Goal: Browse casually: Explore the website without a specific task or goal

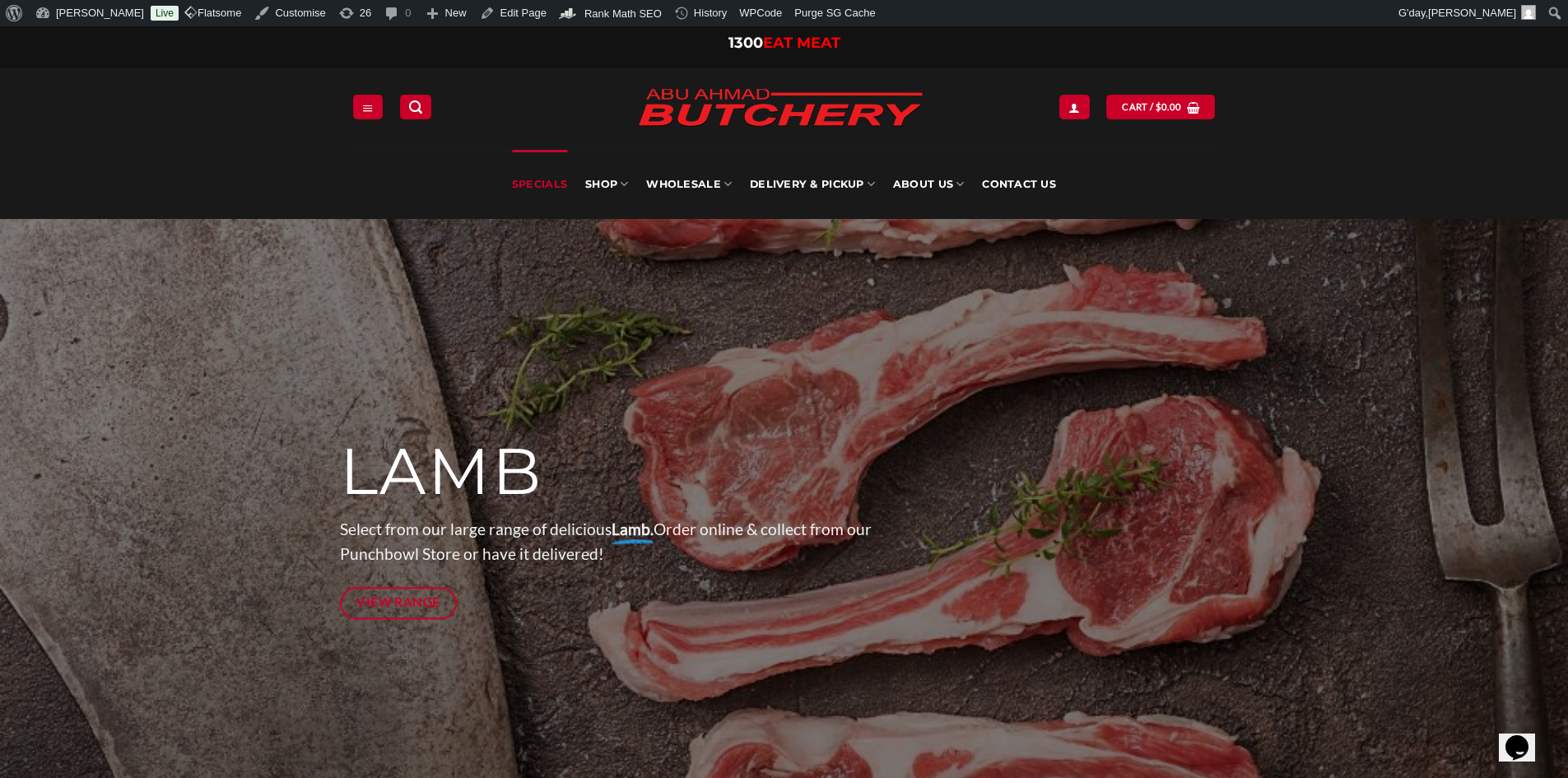
click at [534, 183] on link "Specials" at bounding box center [538, 184] width 55 height 69
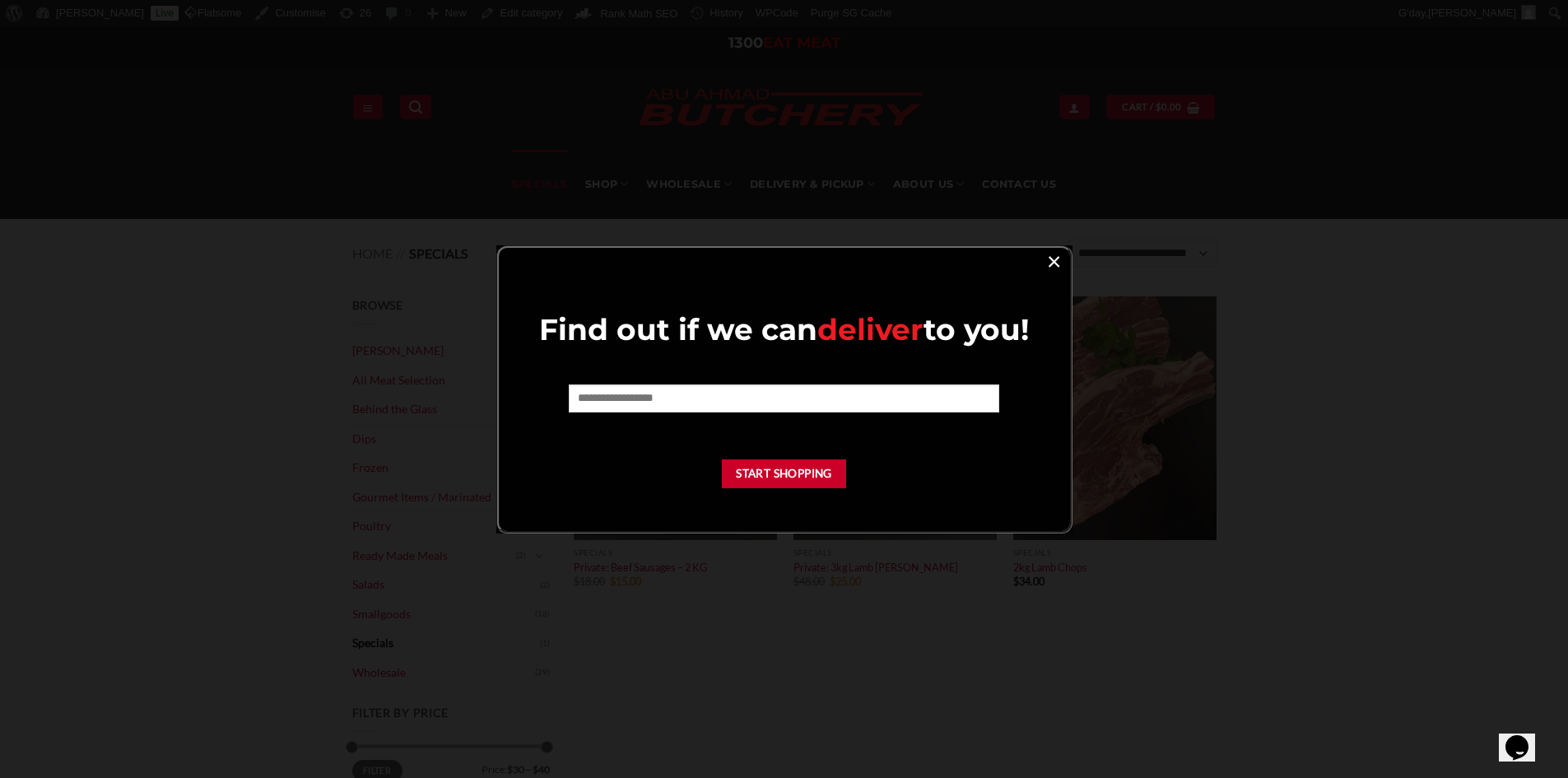
click at [1049, 256] on link "×" at bounding box center [1054, 261] width 24 height 22
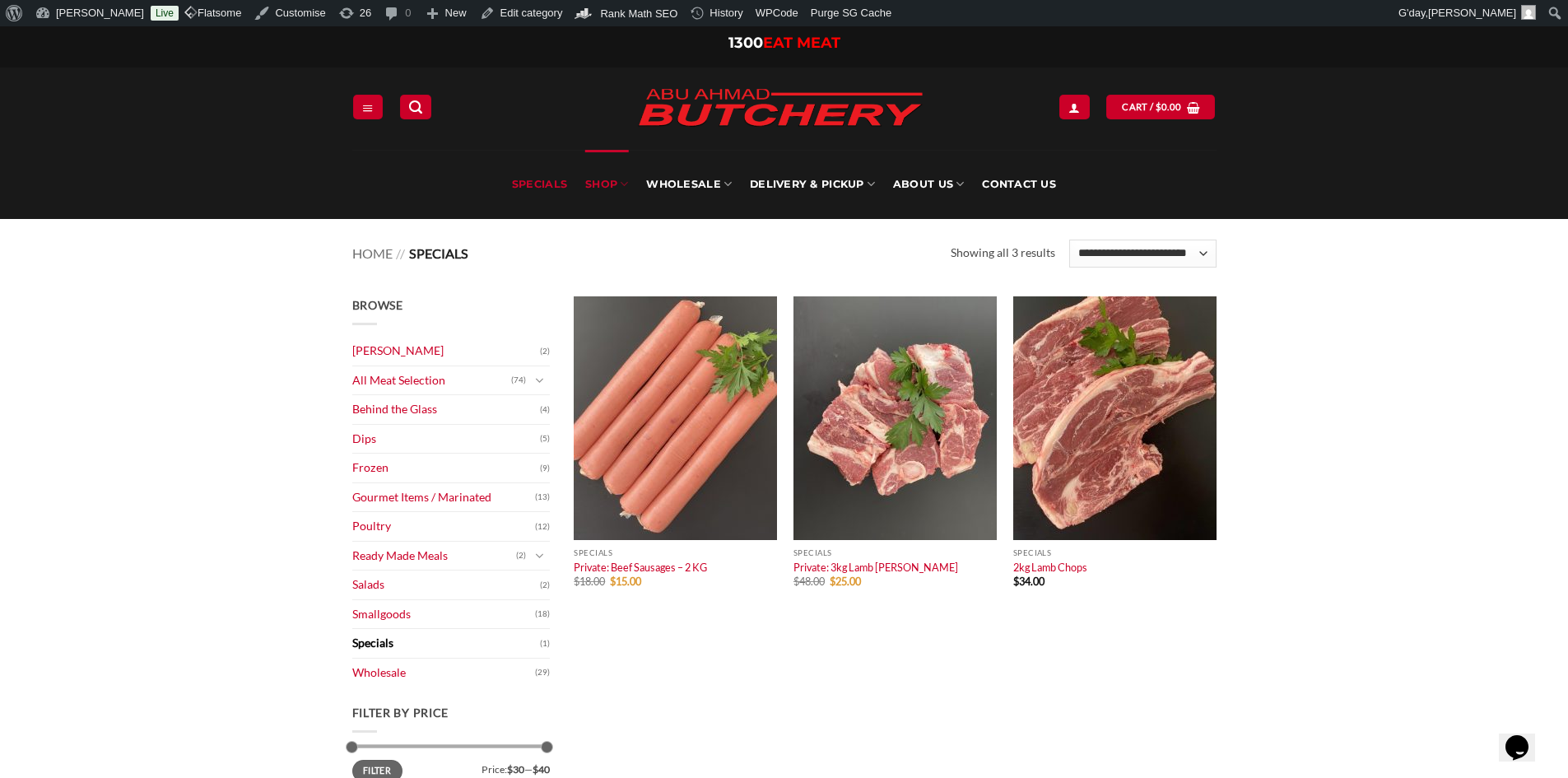
click at [603, 181] on link "SHOP" at bounding box center [606, 184] width 43 height 69
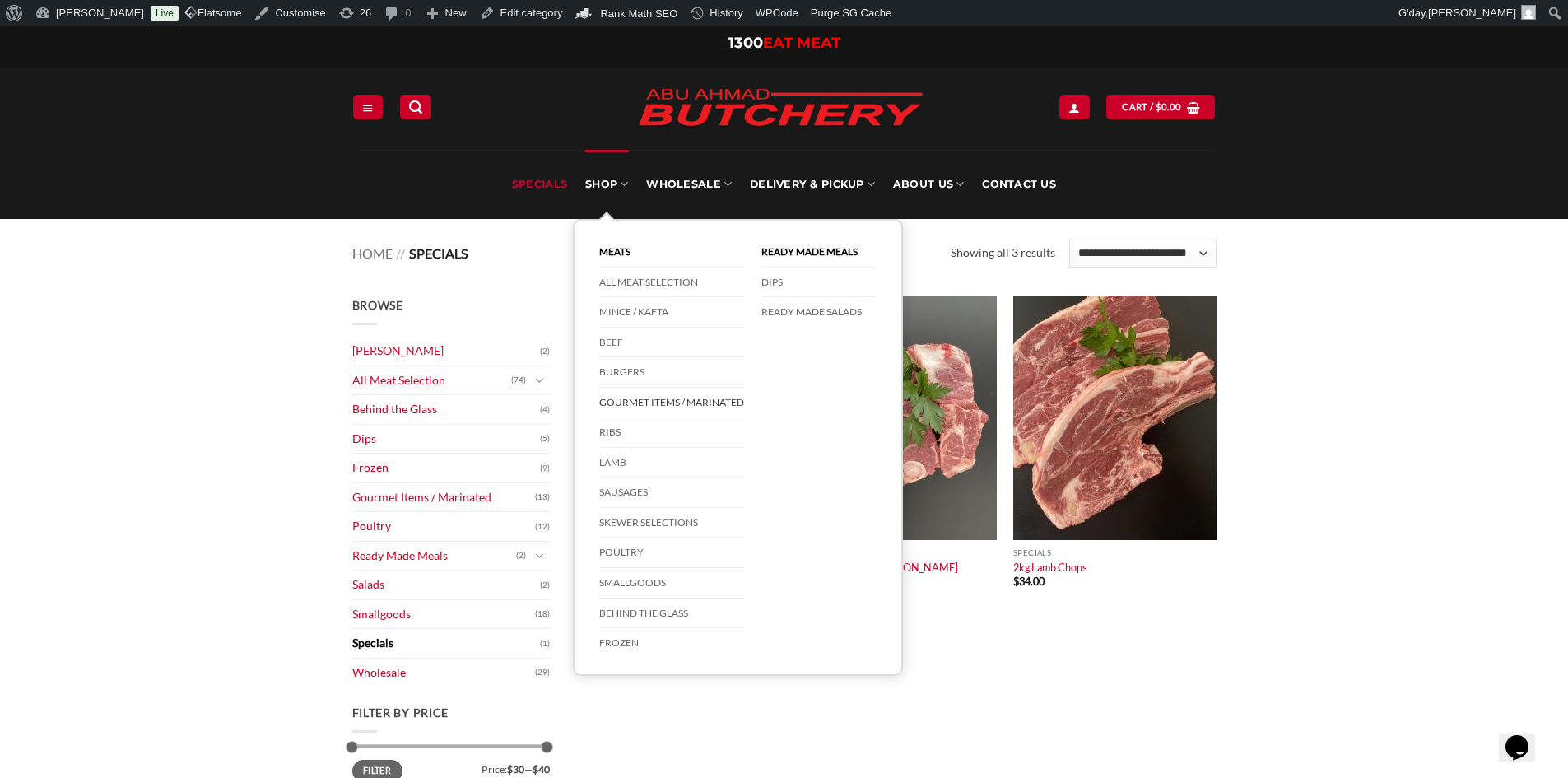
click at [665, 407] on link "Gourmet Items / Marinated" at bounding box center [671, 403] width 145 height 31
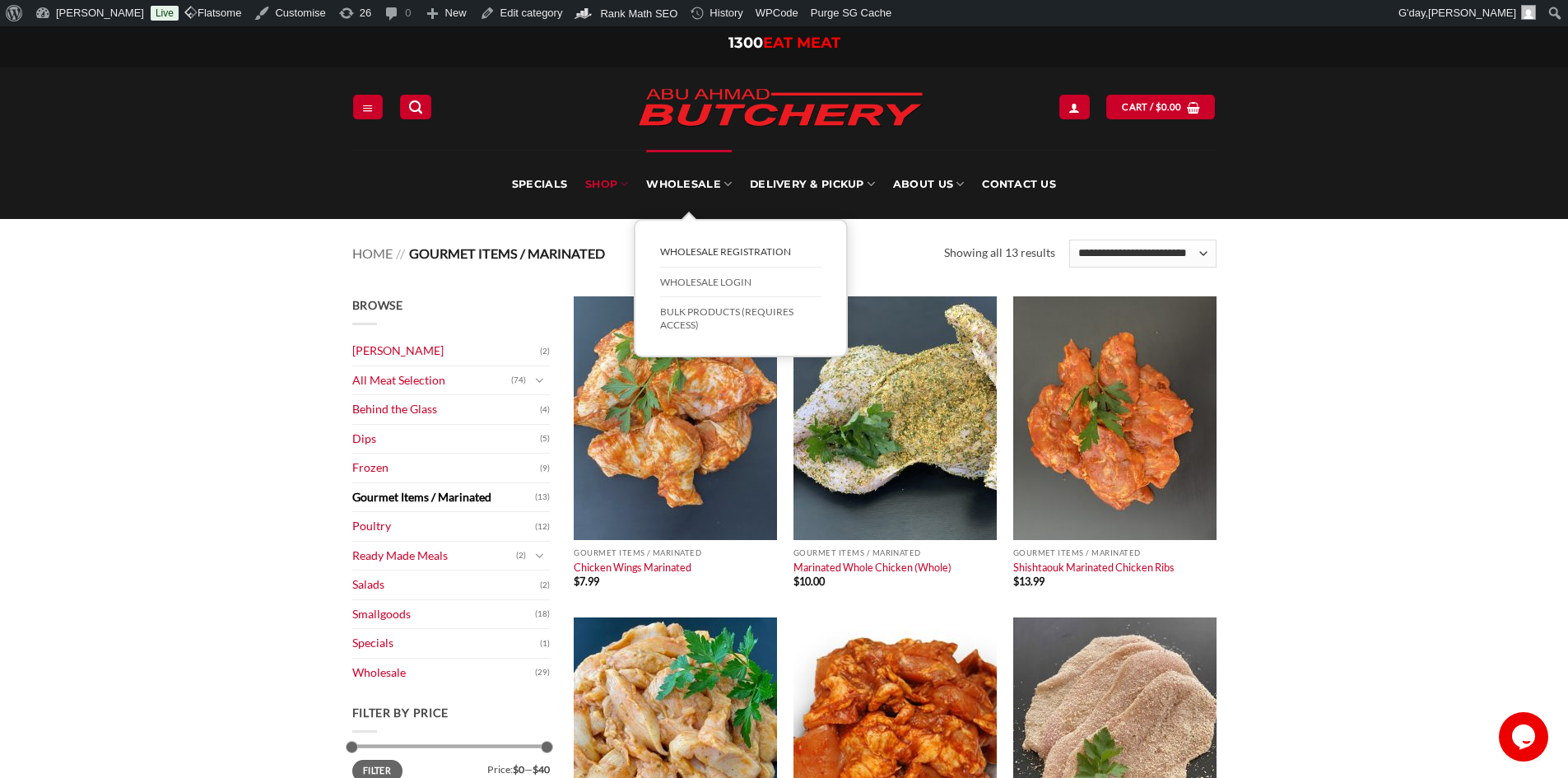
click at [715, 252] on link "Wholesale Registration" at bounding box center [741, 252] width 162 height 31
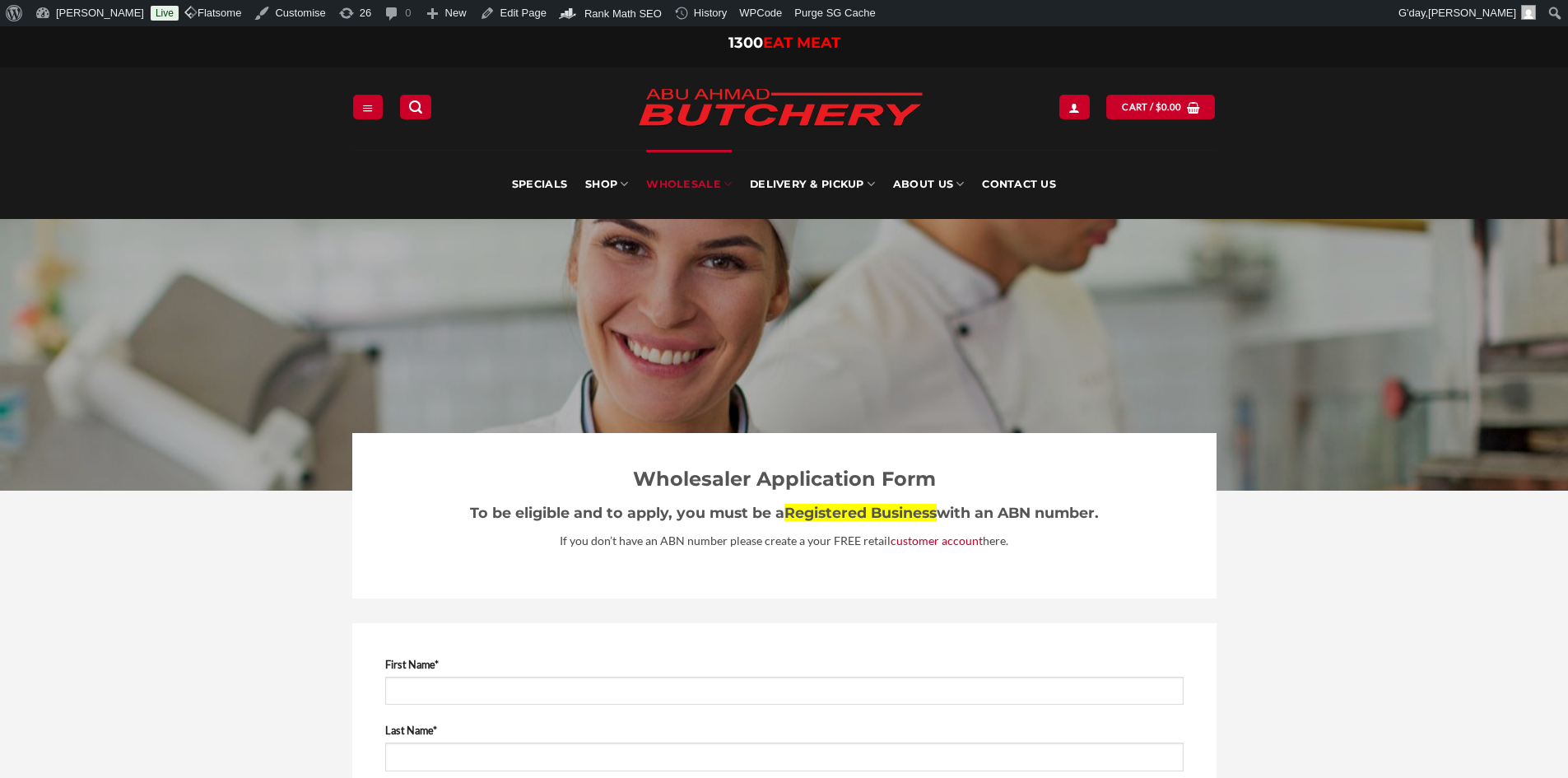
select select "**"
type input "**********"
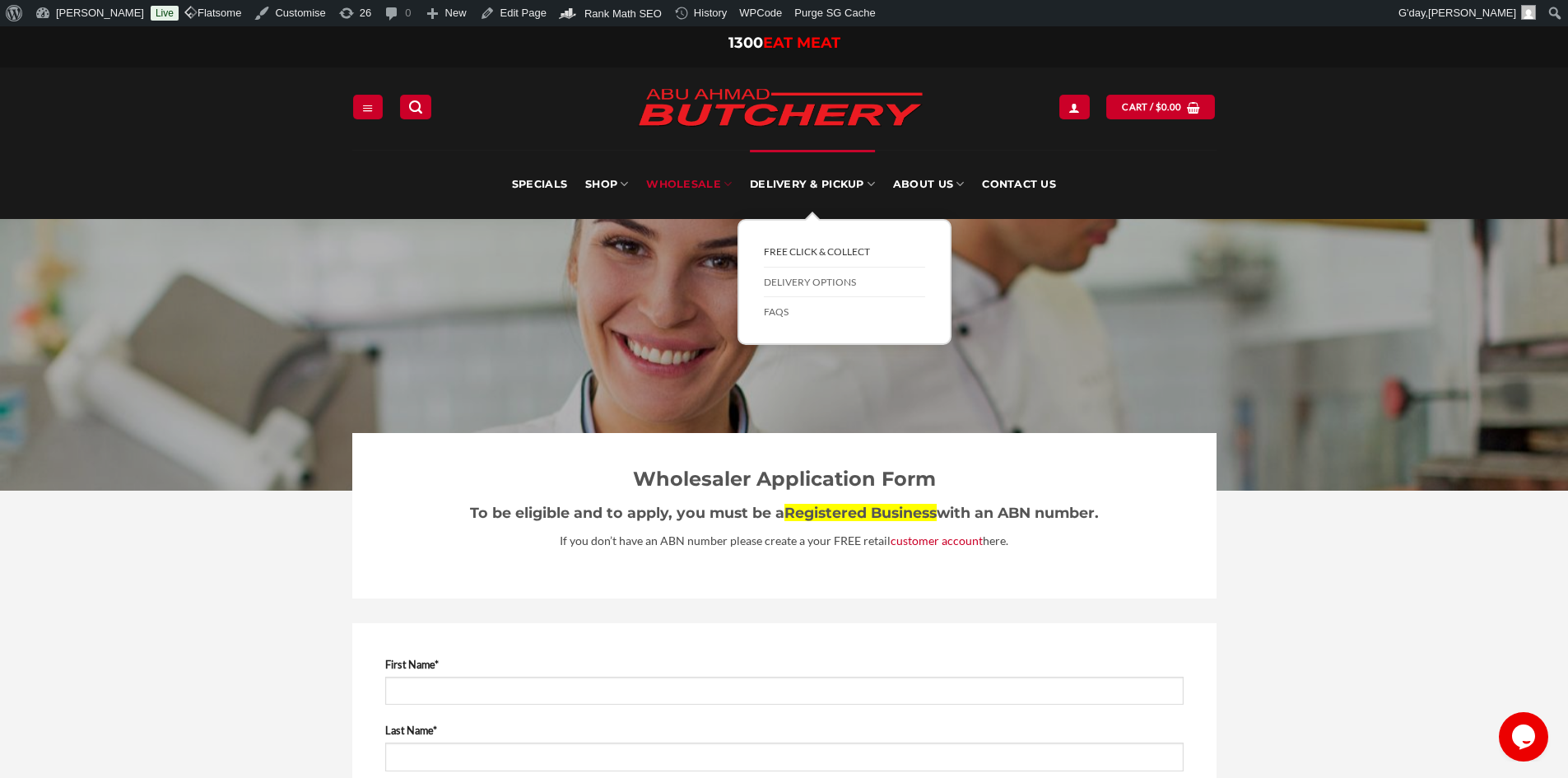
click at [790, 247] on link "FREE Click & Collect" at bounding box center [845, 252] width 162 height 31
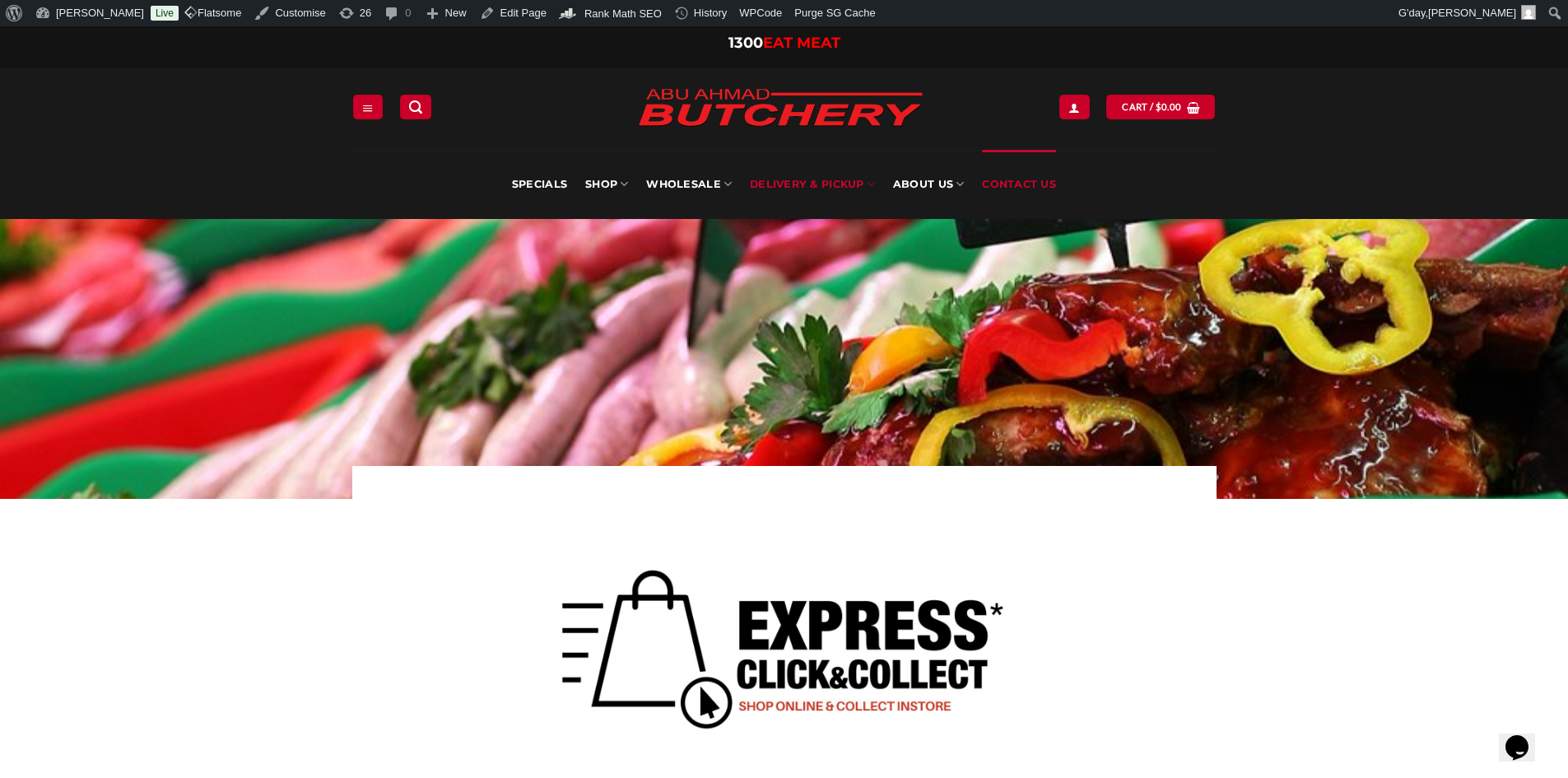
click at [1001, 179] on link "Contact Us" at bounding box center [1019, 184] width 74 height 69
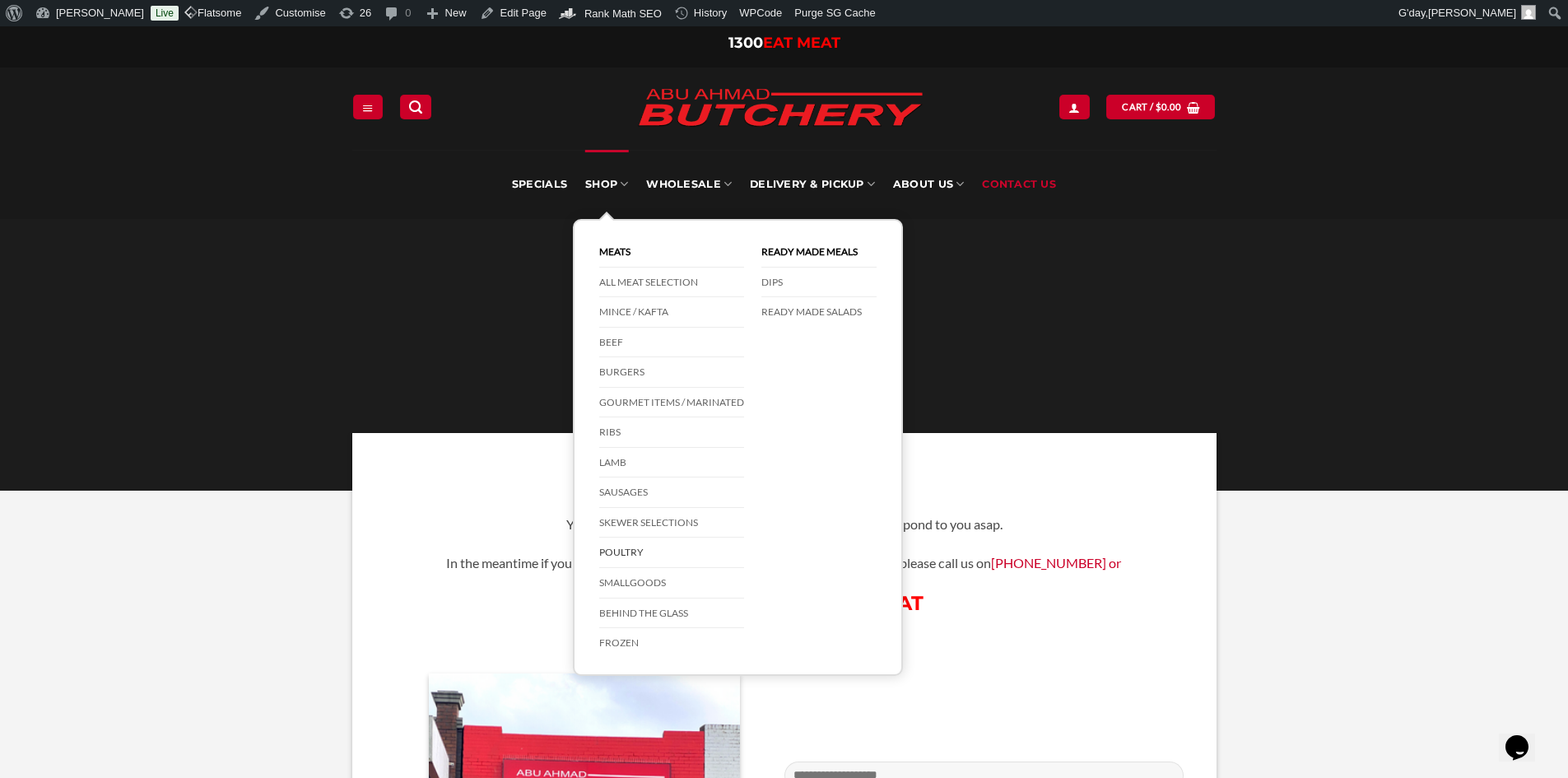
click at [642, 549] on link "Poultry" at bounding box center [671, 552] width 145 height 31
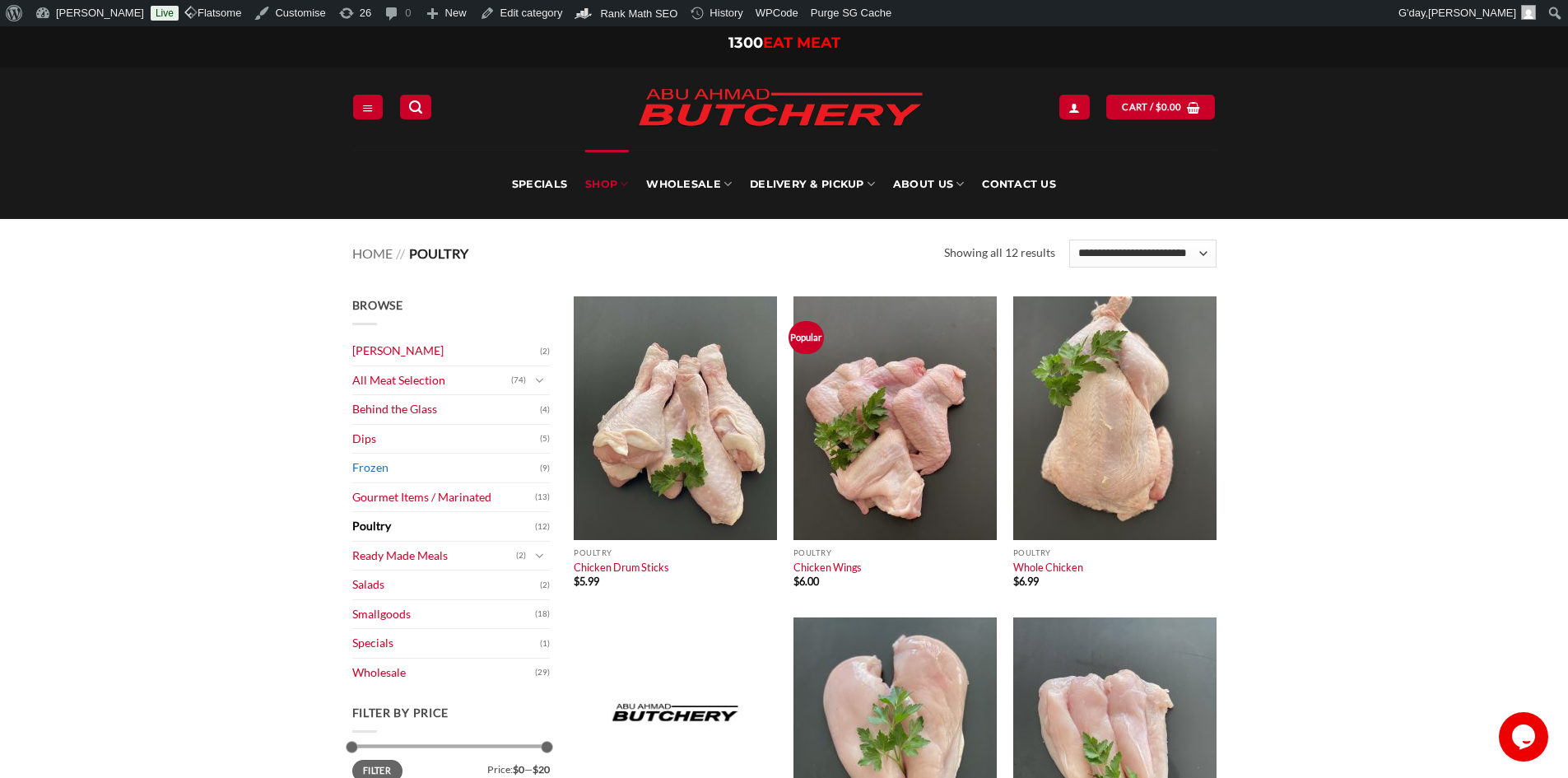
click at [359, 473] on link "Frozen" at bounding box center [446, 468] width 188 height 29
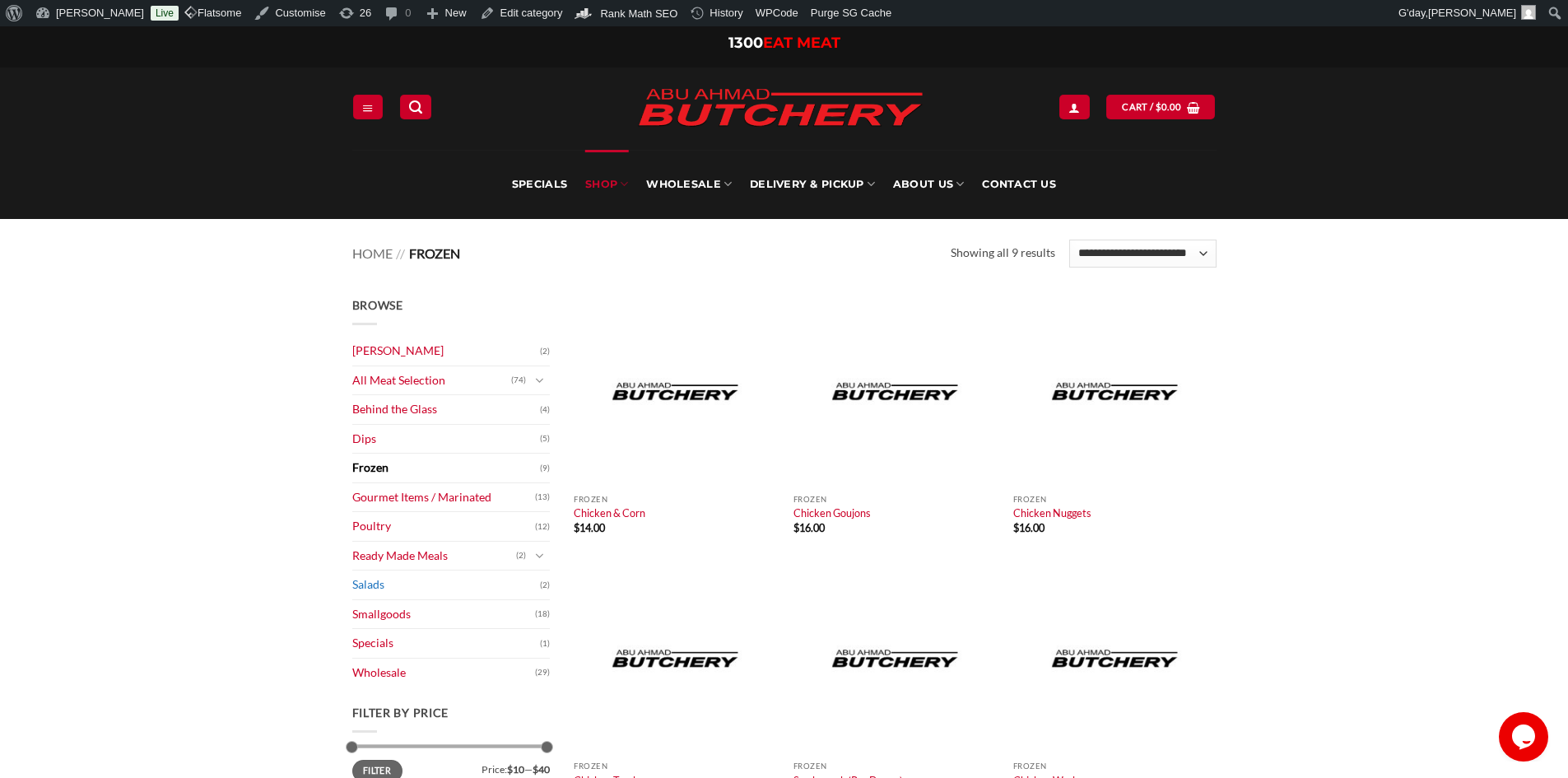
click at [368, 584] on link "Salads" at bounding box center [446, 584] width 188 height 29
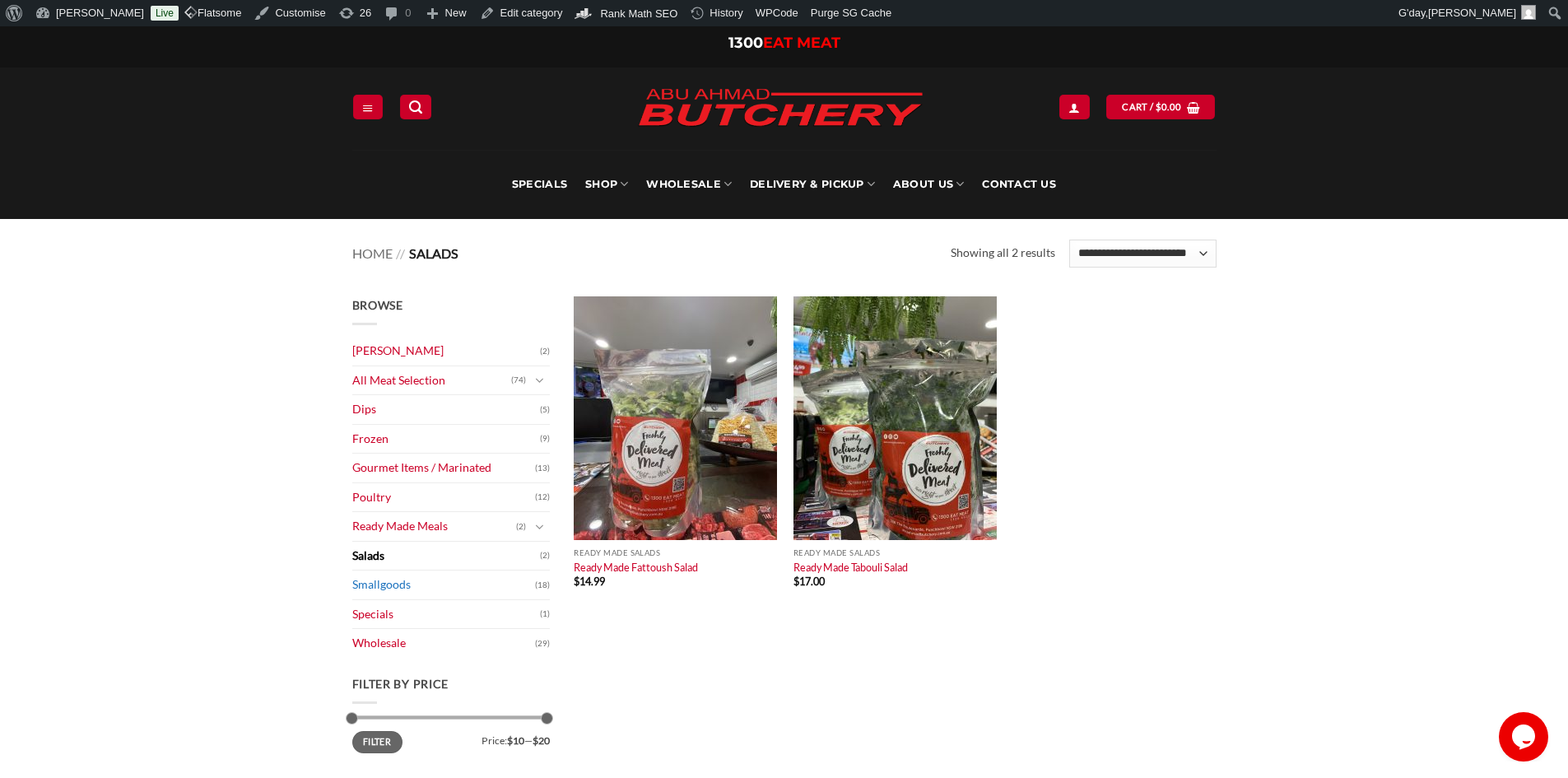
click at [360, 582] on link "Smallgoods" at bounding box center [443, 584] width 183 height 29
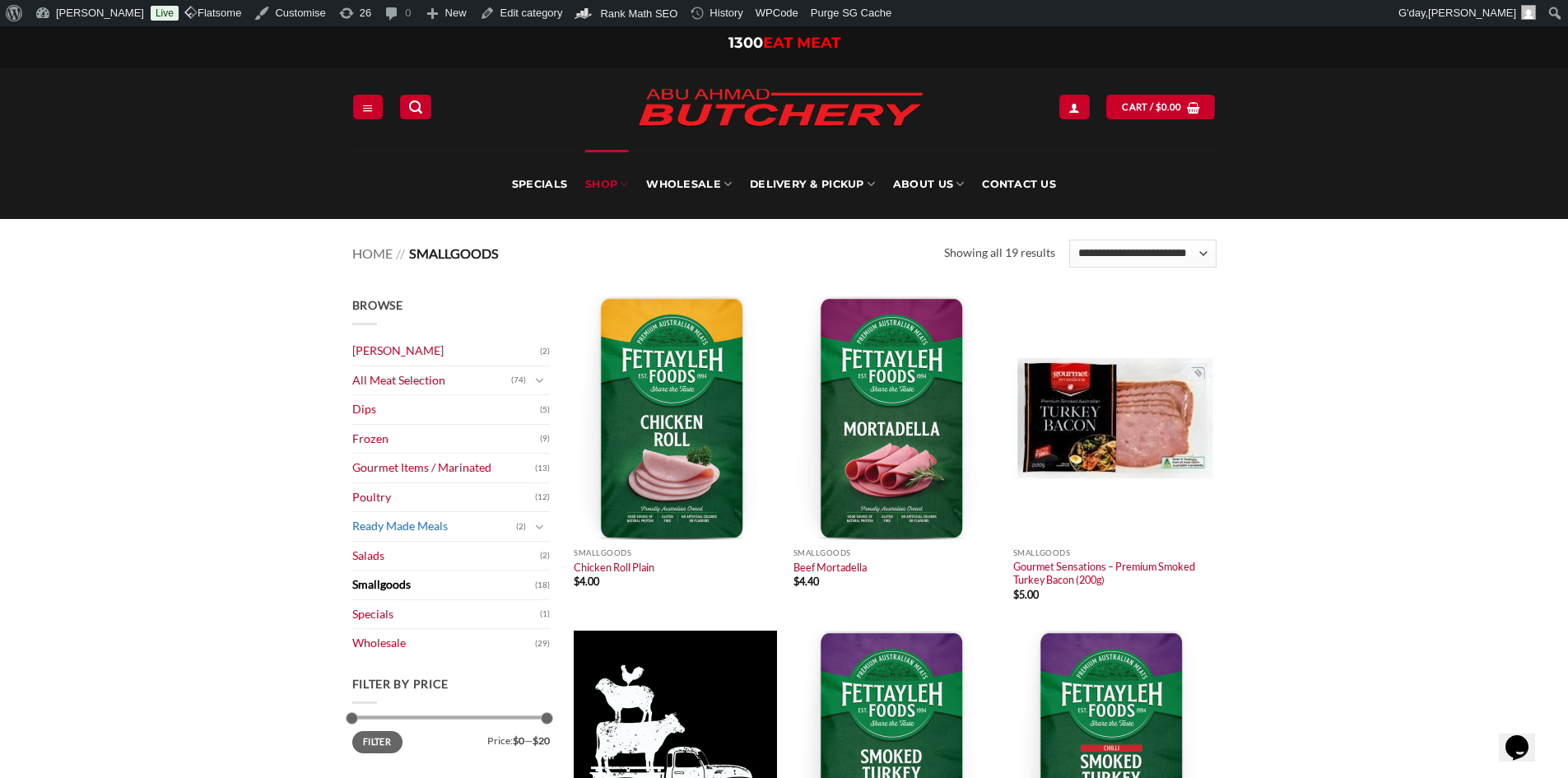
click at [354, 526] on link "Ready Made Meals" at bounding box center [434, 525] width 163 height 29
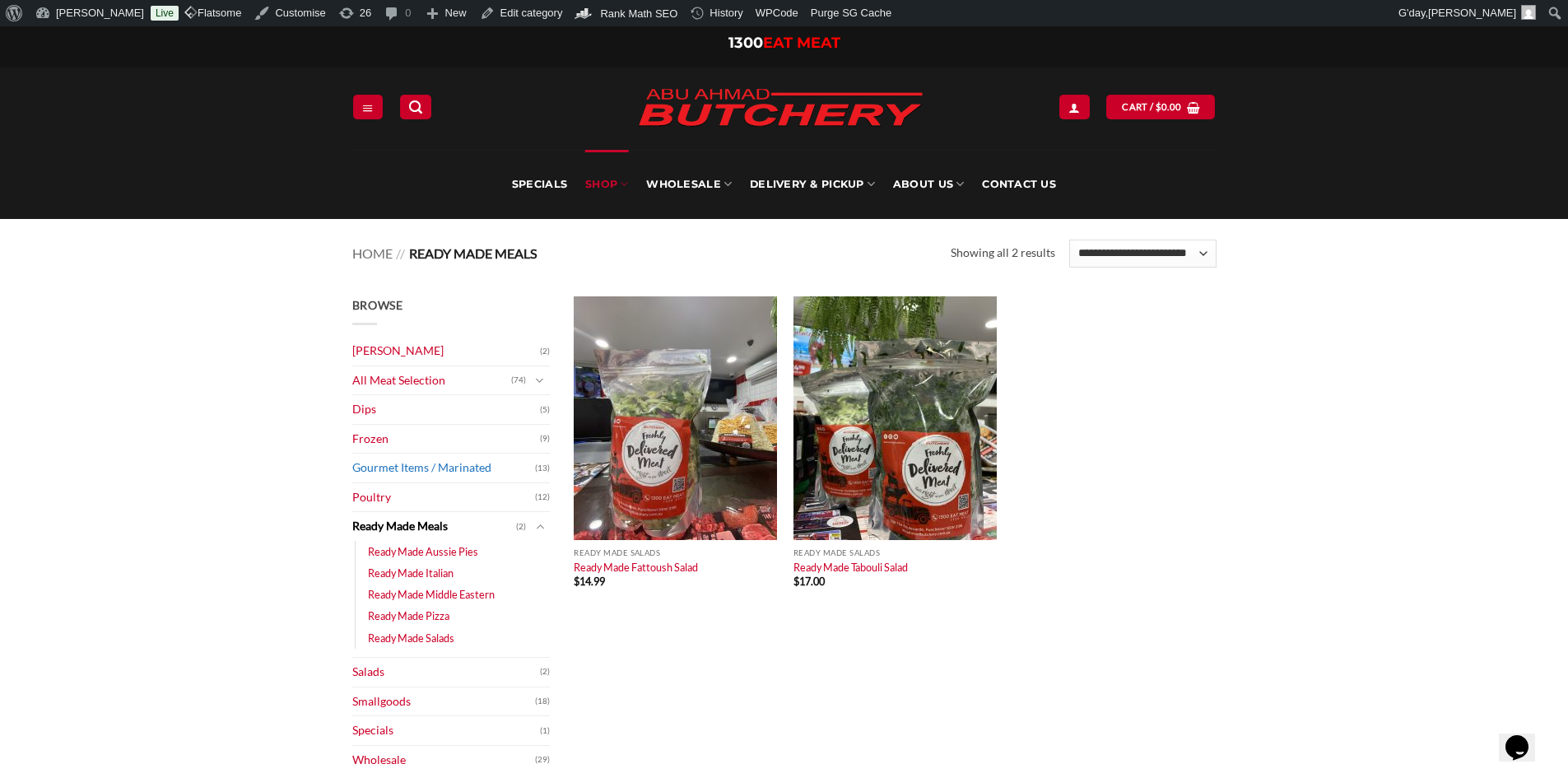
click at [380, 468] on link "Gourmet Items / Marinated" at bounding box center [443, 468] width 183 height 29
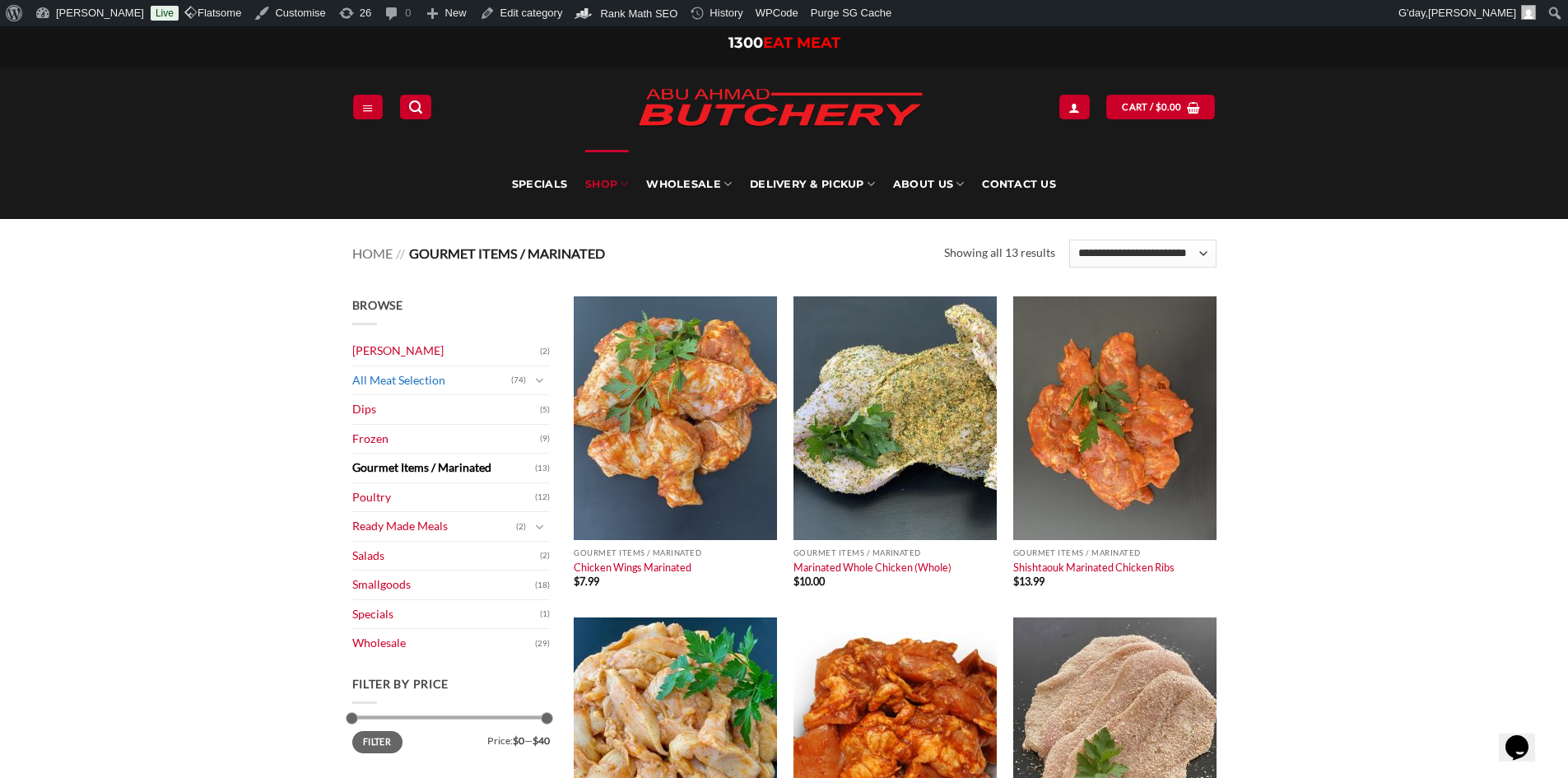
click at [383, 387] on link "All Meat Selection" at bounding box center [431, 381] width 159 height 29
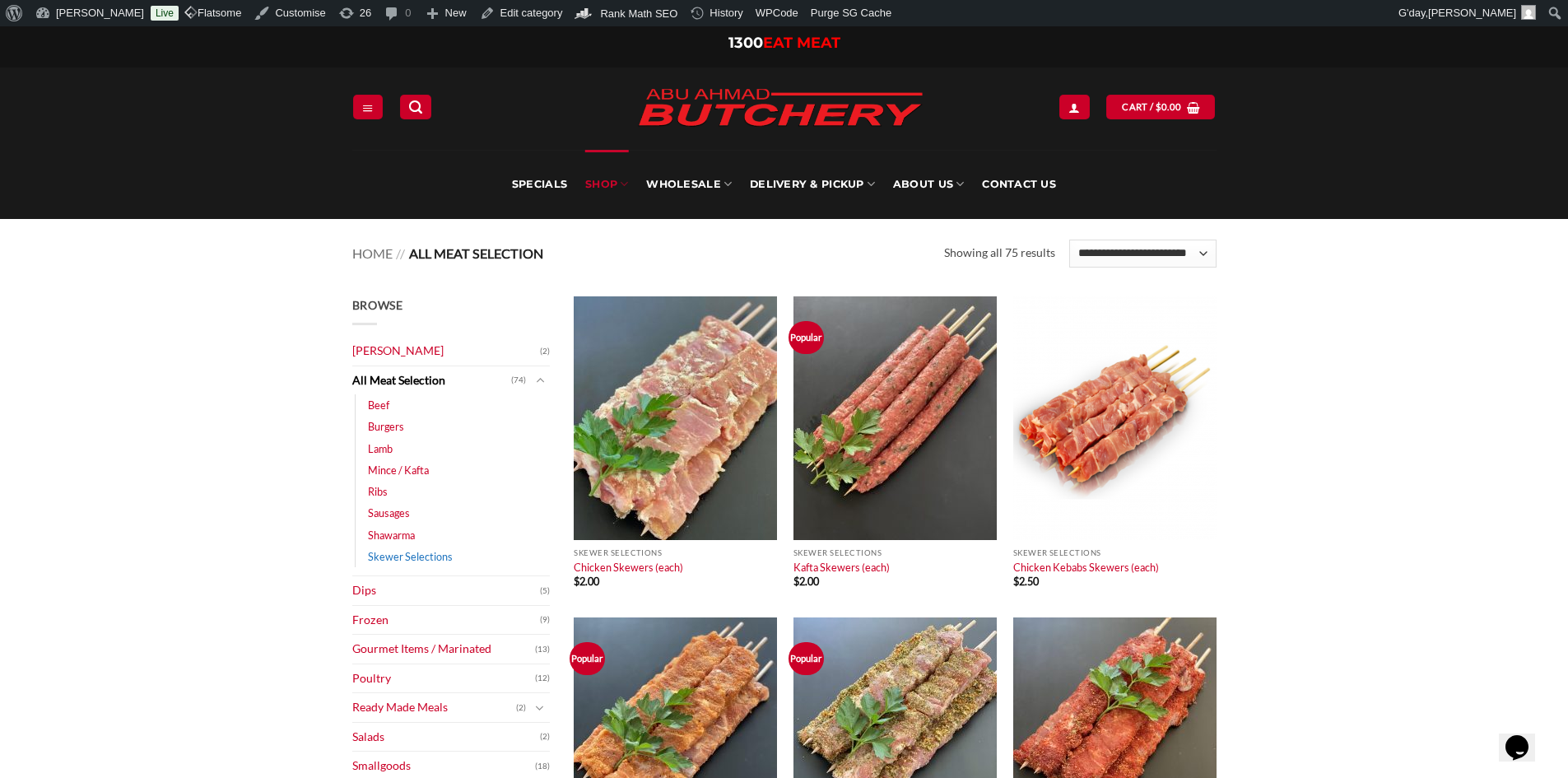
click at [384, 558] on link "Skewer Selections" at bounding box center [409, 556] width 84 height 21
click at [522, 178] on link "Specials" at bounding box center [538, 184] width 55 height 69
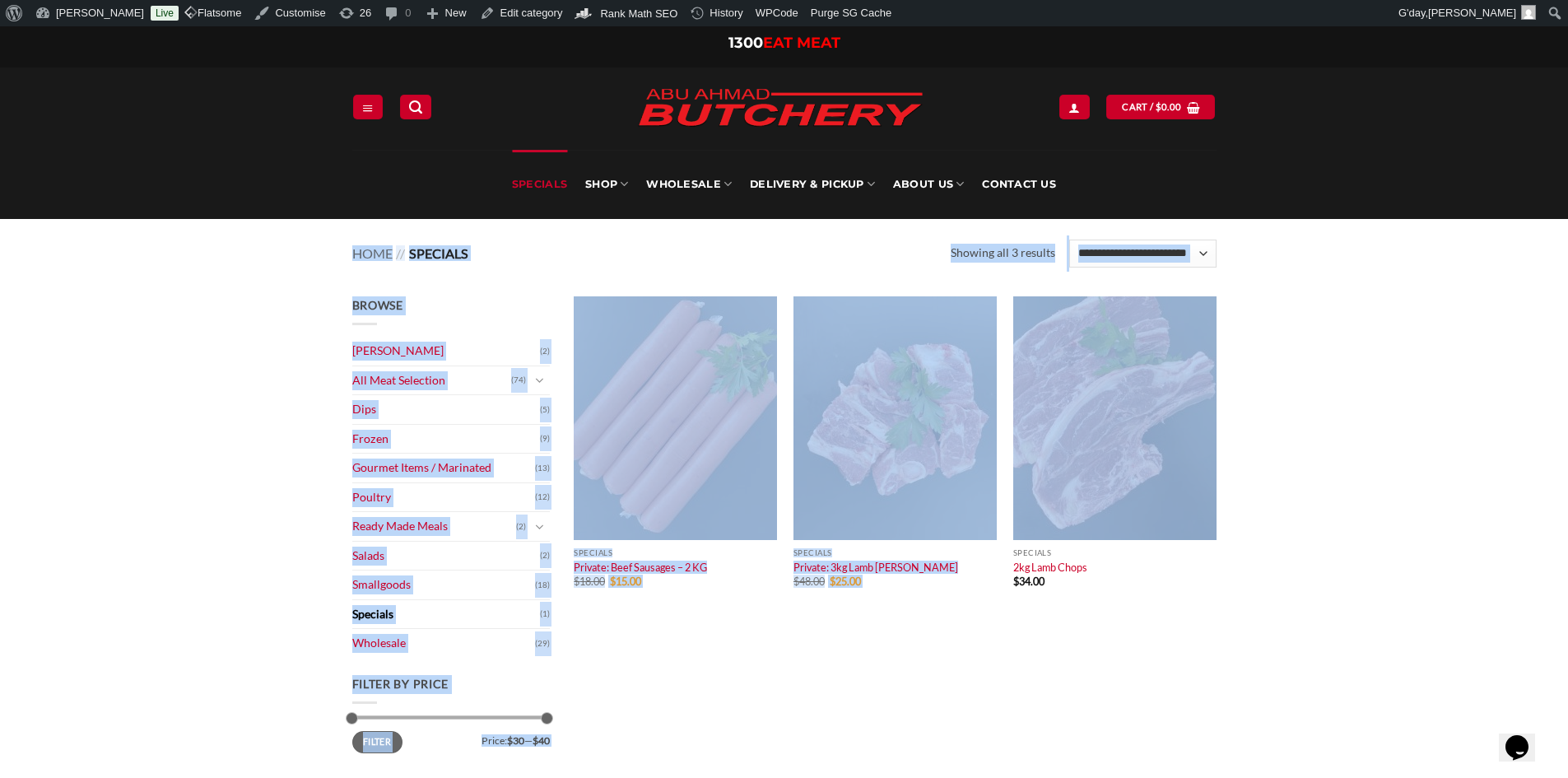
drag, startPoint x: 1492, startPoint y: 157, endPoint x: 1316, endPoint y: 312, distance: 234.5
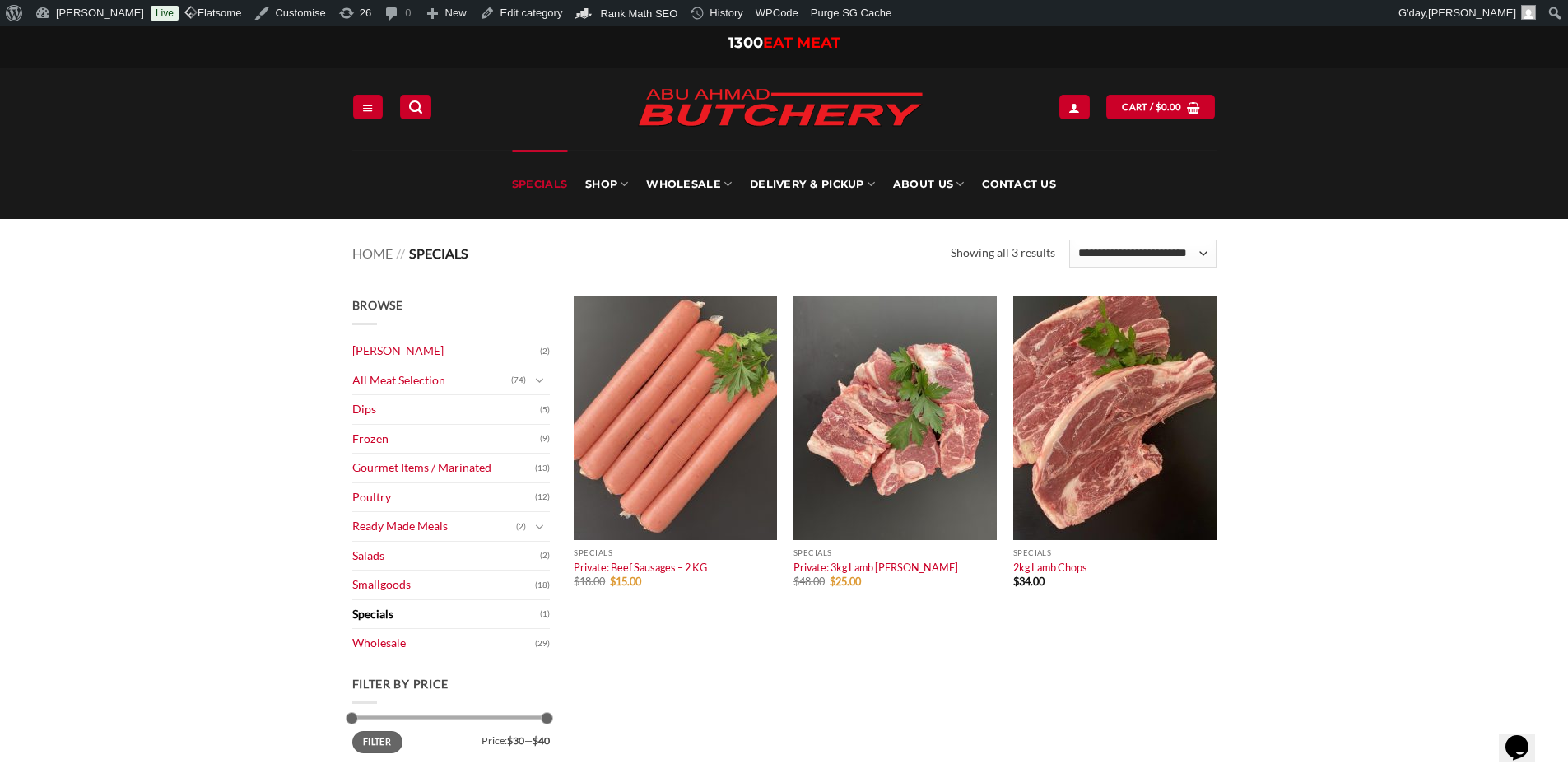
click at [1201, 738] on div "Quick View Specials Private: Beef Sausages – 2 KG $ 18.00 Original price was: $…" at bounding box center [896, 677] width 667 height 762
